Goal: Find specific page/section: Find specific page/section

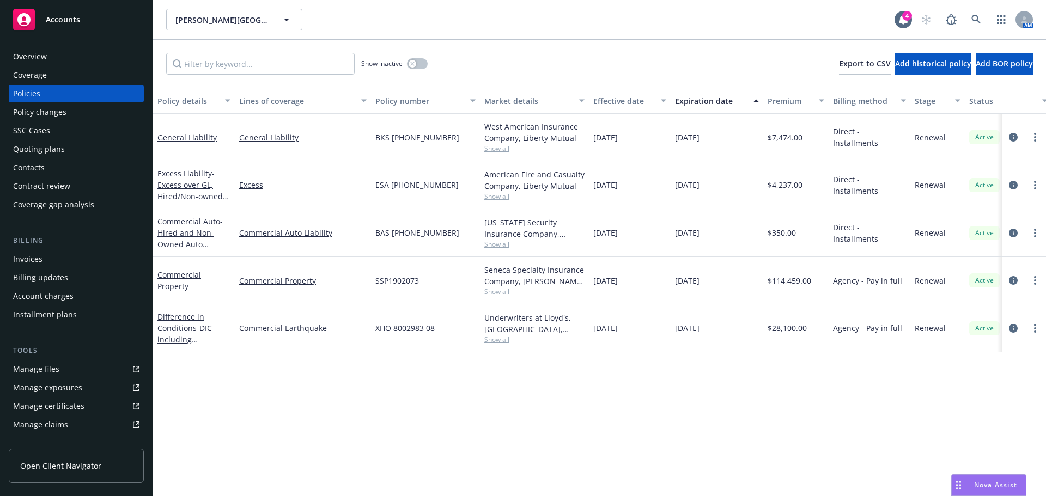
click at [48, 263] on div "Invoices" at bounding box center [76, 259] width 126 height 17
